Goal: Navigation & Orientation: Go to known website

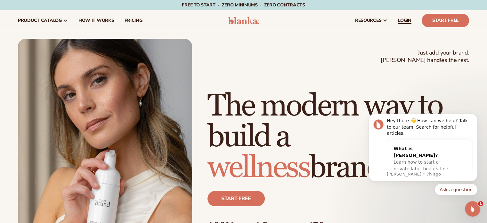
click at [403, 22] on span "LOGIN" at bounding box center [404, 20] width 13 height 5
